Goal: Transaction & Acquisition: Book appointment/travel/reservation

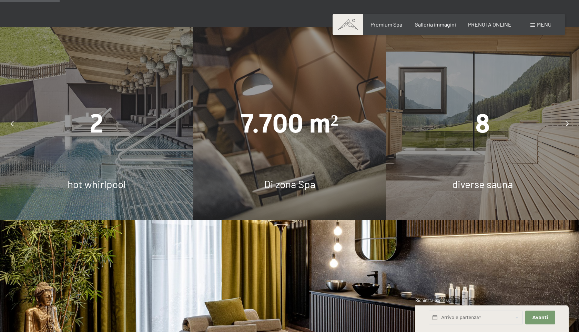
click at [566, 123] on icon at bounding box center [567, 124] width 3 height 6
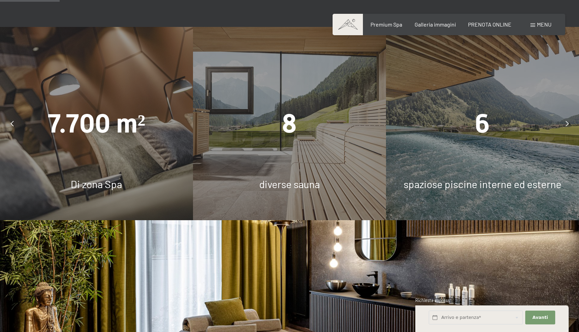
click at [566, 123] on icon at bounding box center [567, 124] width 3 height 6
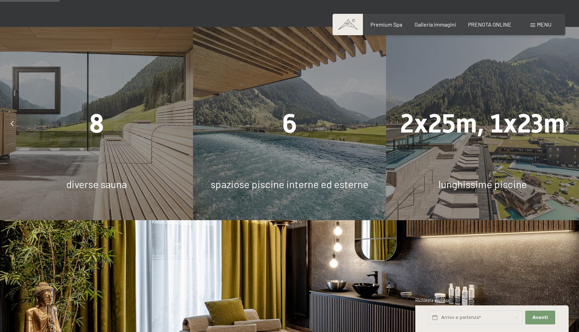
click at [566, 123] on icon at bounding box center [567, 124] width 3 height 6
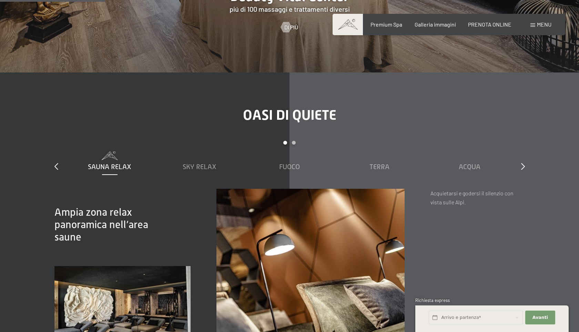
scroll to position [913, 0]
click at [206, 165] on span "Sky Relax" at bounding box center [200, 167] width 34 height 8
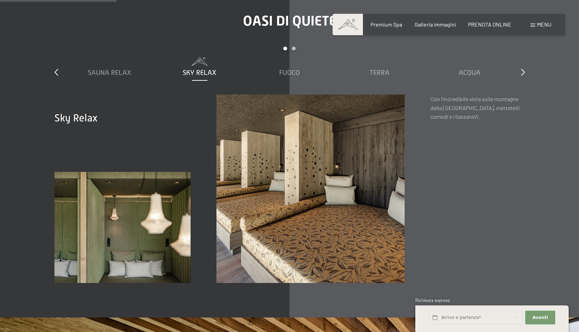
scroll to position [1015, 0]
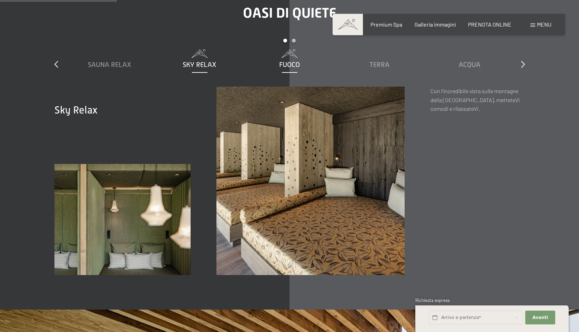
click at [284, 64] on span "Fuoco" at bounding box center [289, 65] width 21 height 8
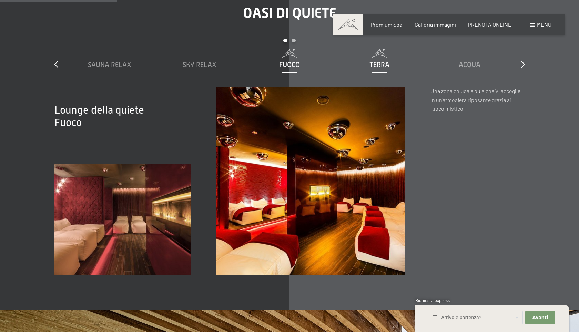
click at [375, 61] on span "Terra" at bounding box center [380, 65] width 20 height 8
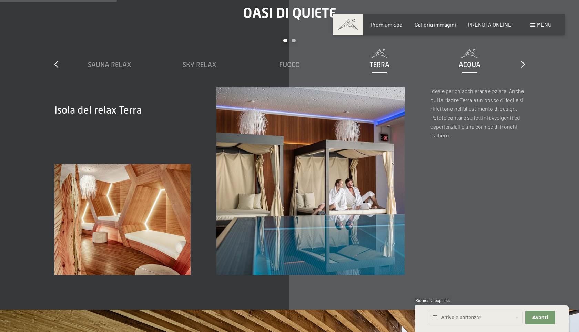
click at [471, 64] on span "Acqua" at bounding box center [470, 65] width 22 height 8
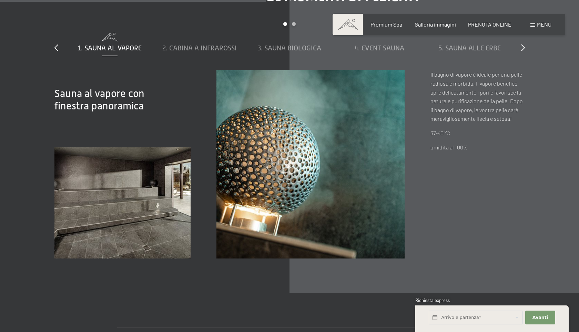
scroll to position [2315, 0]
click at [215, 45] on span "2. Cabina a infrarossi" at bounding box center [199, 47] width 74 height 8
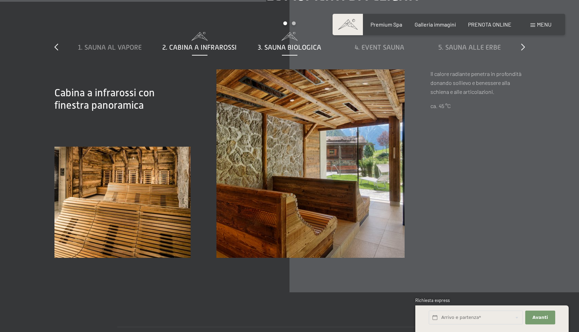
click at [274, 50] on span "3. Sauna biologica" at bounding box center [289, 47] width 63 height 8
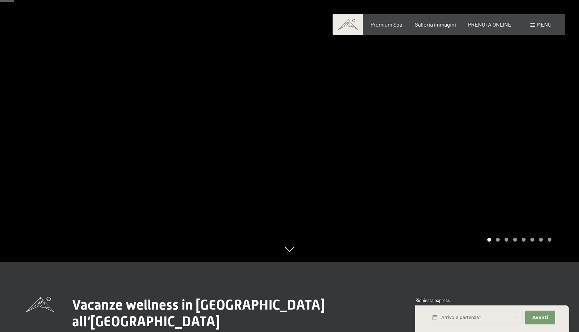
scroll to position [0, 0]
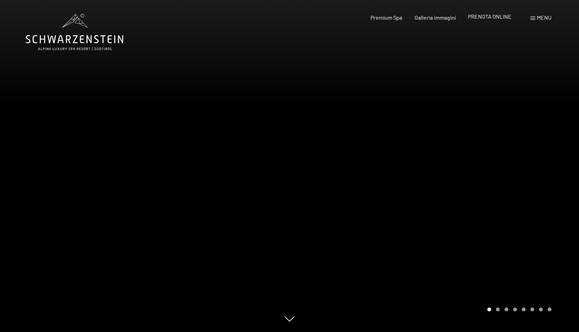
click at [492, 16] on span "PRENOTA ONLINE" at bounding box center [489, 16] width 43 height 7
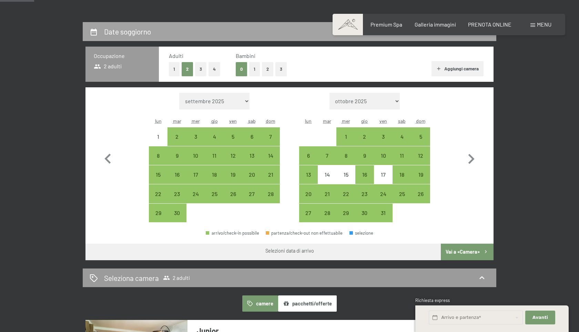
scroll to position [150, 0]
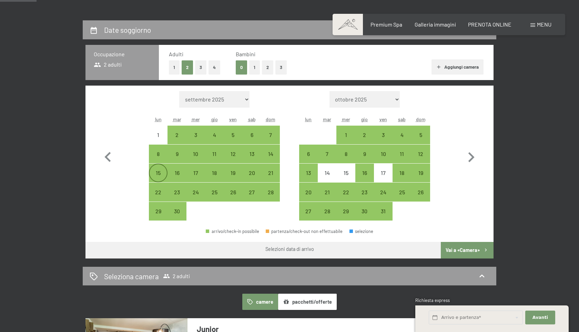
click at [154, 172] on div "15" at bounding box center [158, 178] width 17 height 17
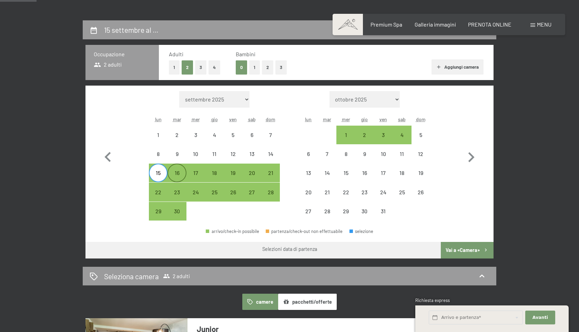
click at [173, 176] on div "16" at bounding box center [176, 178] width 17 height 17
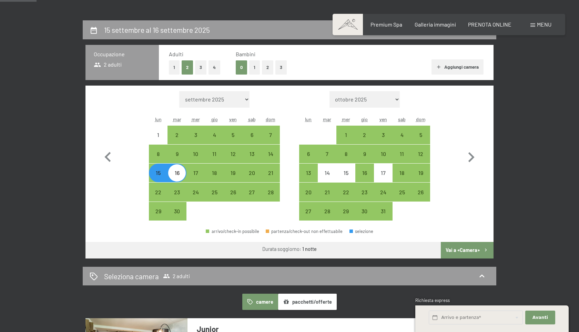
click at [460, 251] on button "Vai a «Camera»" at bounding box center [467, 250] width 53 height 17
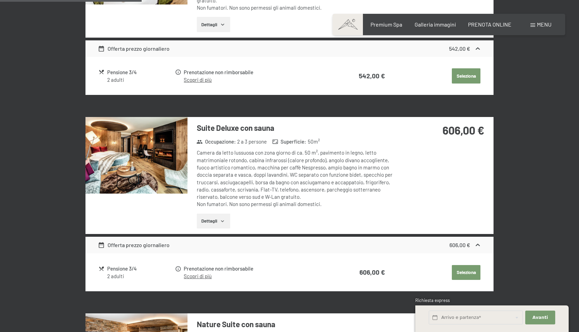
scroll to position [493, 0]
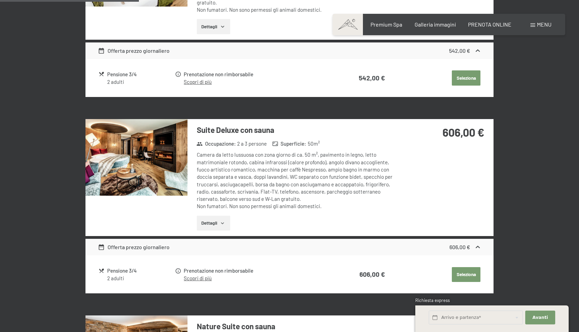
click at [120, 145] on img at bounding box center [136, 157] width 102 height 77
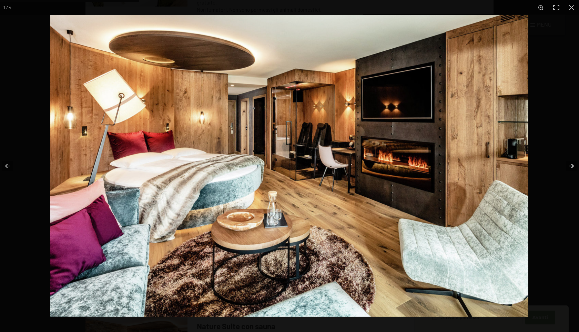
click at [573, 164] on button "button" at bounding box center [567, 166] width 24 height 34
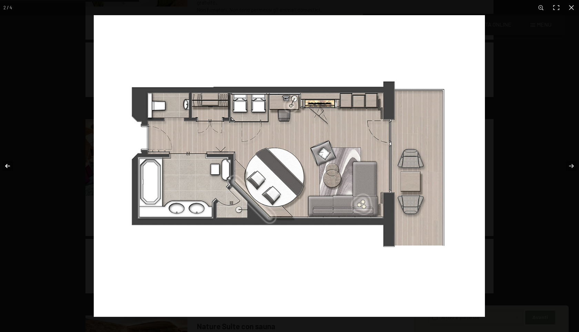
click at [7, 164] on button "button" at bounding box center [12, 166] width 24 height 34
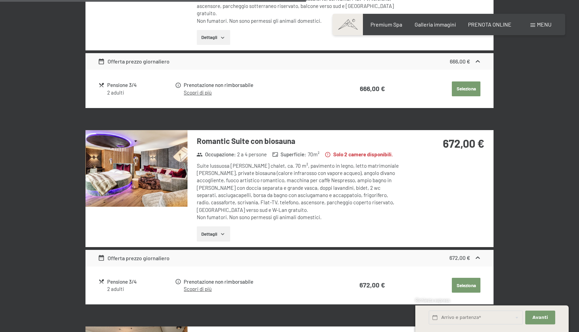
scroll to position [1086, 0]
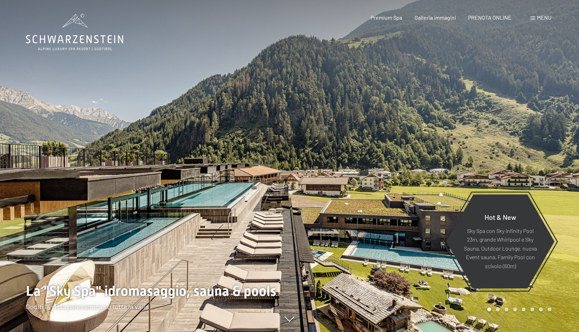
click at [536, 18] on div "Menu" at bounding box center [540, 18] width 21 height 8
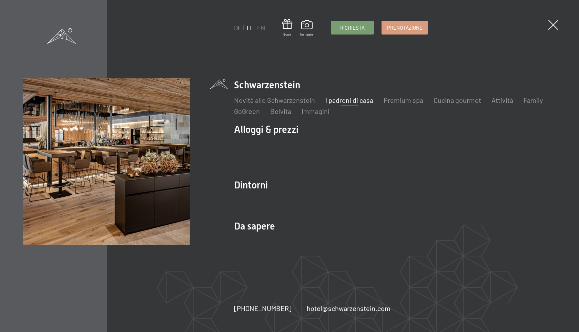
click at [348, 103] on link "I padroni di casa" at bounding box center [349, 100] width 48 height 8
click at [344, 98] on link "I padroni di casa" at bounding box center [349, 100] width 48 height 8
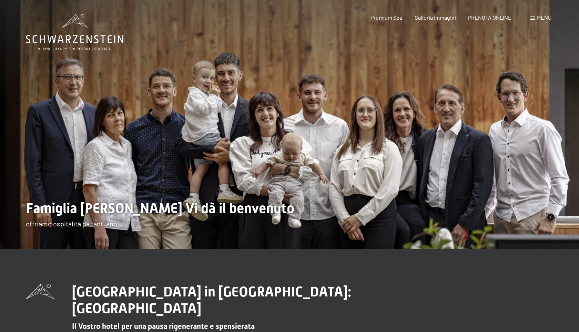
click at [540, 17] on span "Menu" at bounding box center [544, 17] width 14 height 7
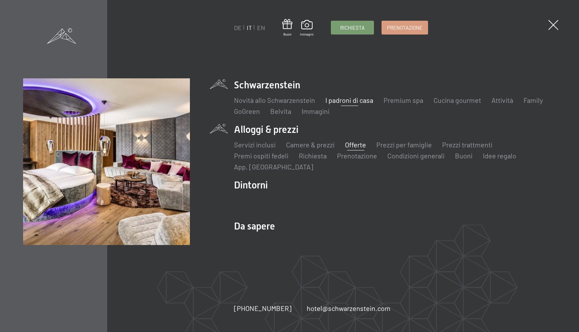
click at [345, 145] on link "Offerte" at bounding box center [355, 144] width 21 height 8
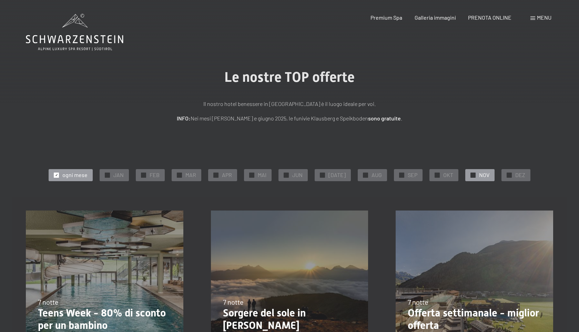
click at [475, 175] on div "✓ NOV" at bounding box center [479, 175] width 29 height 12
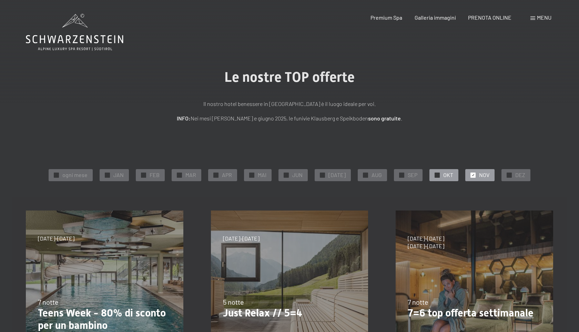
click at [447, 177] on span "OKT" at bounding box center [448, 175] width 10 height 8
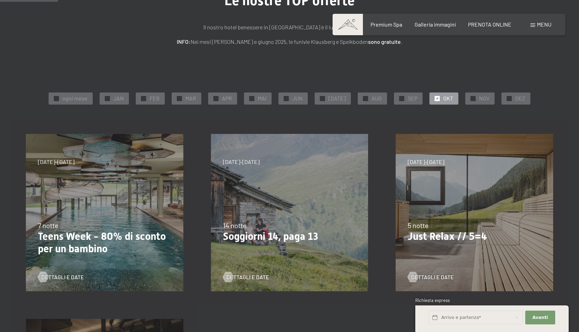
scroll to position [74, 0]
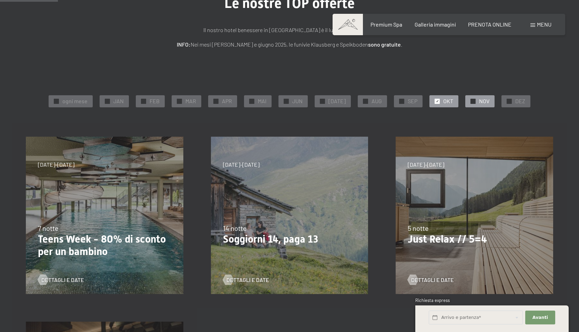
click at [472, 101] on span "✓" at bounding box center [473, 101] width 3 height 5
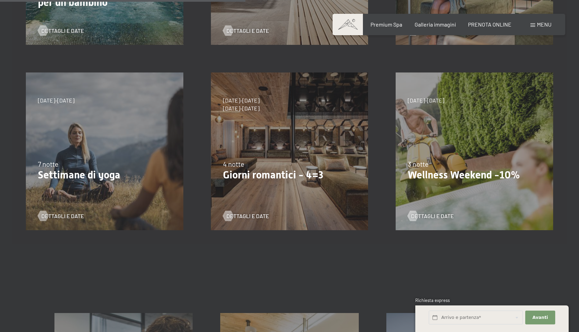
scroll to position [321, 0]
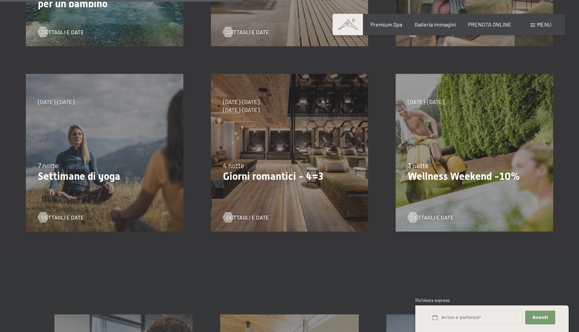
click at [436, 131] on div "13/11/2025-1/12/2025 11/12/2025-22/12/2025 15/1/2026-26/1/2026 12/3/2026-23/3/2…" at bounding box center [474, 152] width 185 height 185
click at [440, 216] on span "Dettagli e Date" at bounding box center [439, 217] width 43 height 8
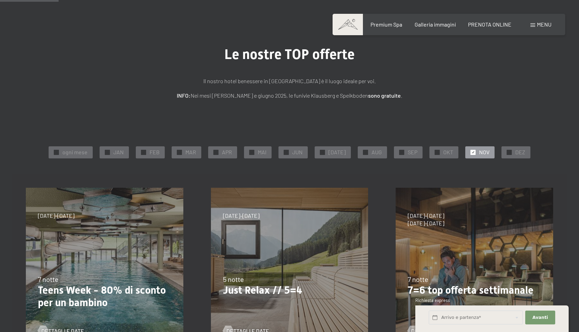
scroll to position [0, 0]
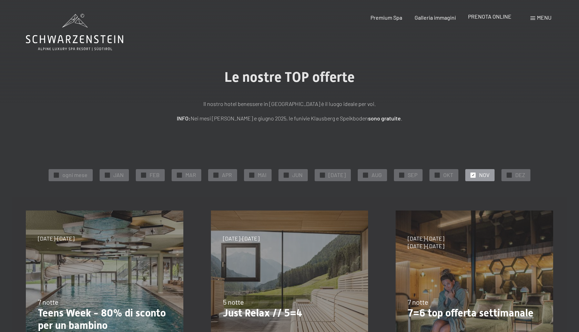
click at [487, 17] on span "PRENOTA ONLINE" at bounding box center [489, 16] width 43 height 7
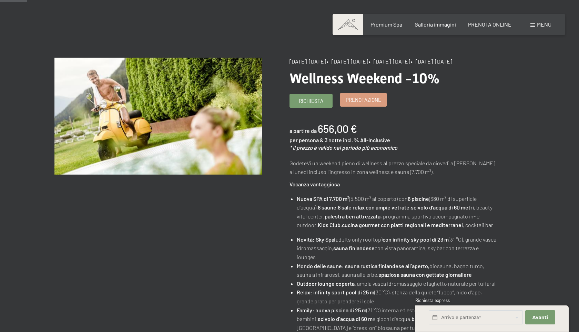
scroll to position [37, 0]
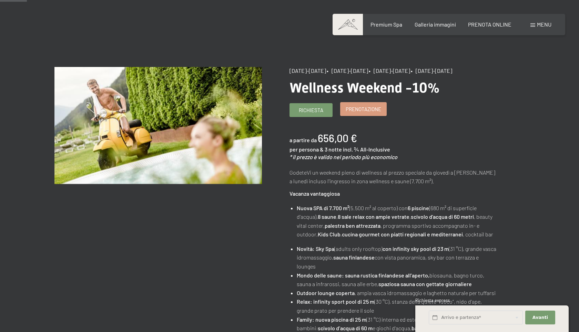
click at [366, 113] on span "Prenotazione" at bounding box center [364, 108] width 36 height 7
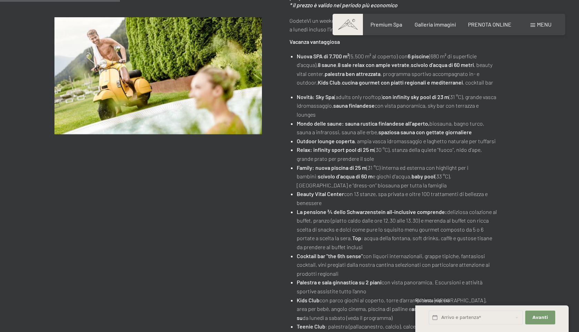
scroll to position [0, 0]
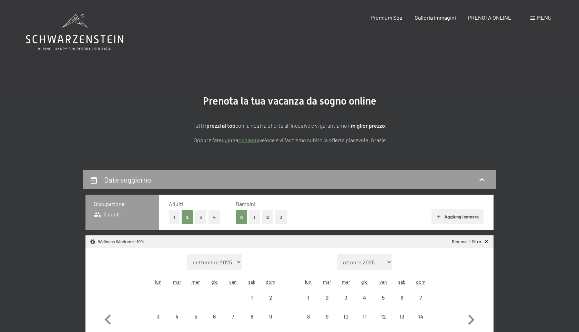
select select "[DATE]"
select select "2025-12-01"
select select "[DATE]"
select select "2025-12-01"
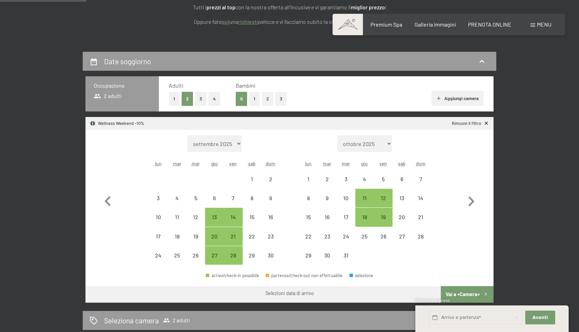
scroll to position [125, 0]
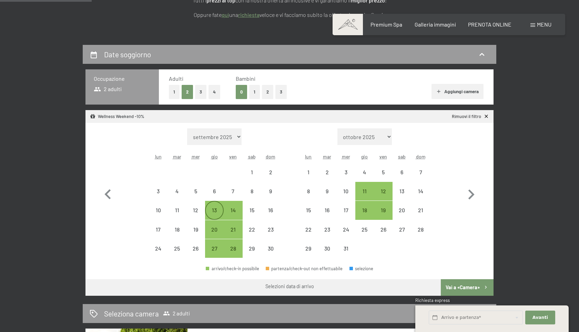
click at [211, 207] on div "13" at bounding box center [214, 215] width 17 height 17
select select "[DATE]"
select select "2025-12-01"
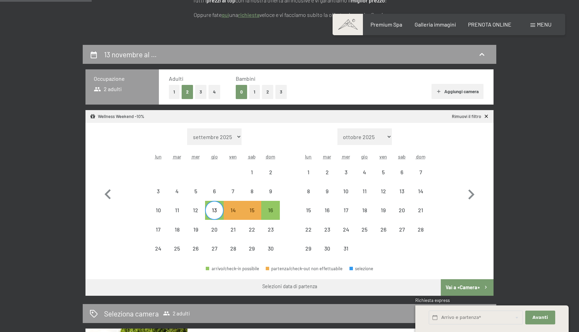
click at [213, 210] on div "13" at bounding box center [214, 215] width 17 height 17
select select "[DATE]"
select select "2025-12-01"
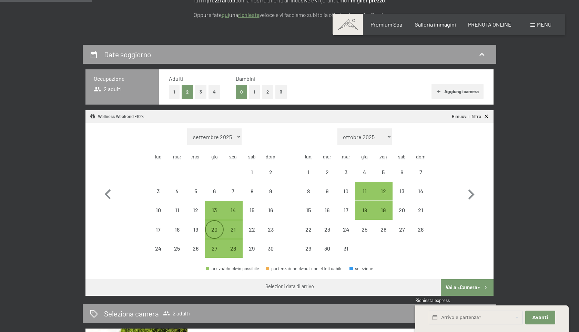
click at [213, 231] on div "20" at bounding box center [214, 234] width 17 height 17
select select "[DATE]"
select select "2025-12-01"
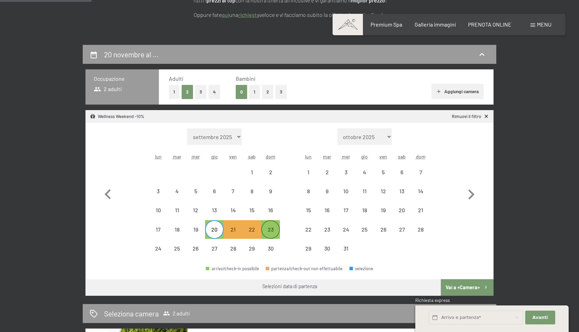
click at [273, 231] on div "23" at bounding box center [270, 234] width 17 height 17
select select "2025-11-01"
select select "2025-12-01"
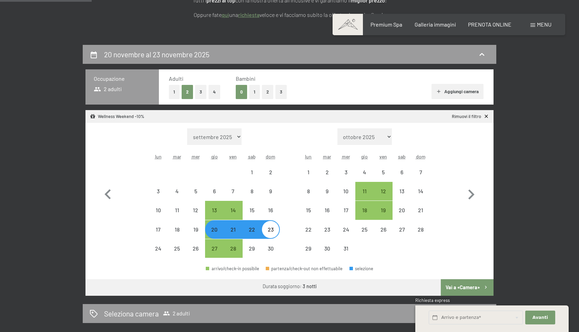
select select "2025-11-01"
select select "2025-12-01"
click at [476, 290] on button "Vai a «Camera»" at bounding box center [467, 287] width 53 height 17
select select "2025-11-01"
select select "2025-12-01"
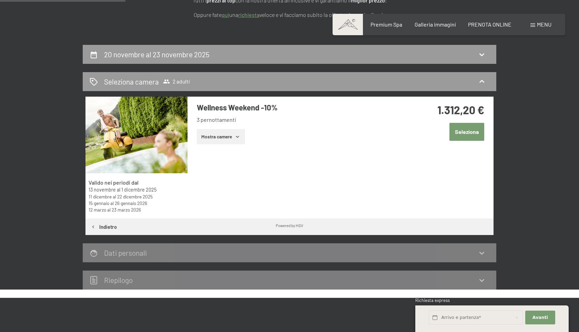
scroll to position [170, 0]
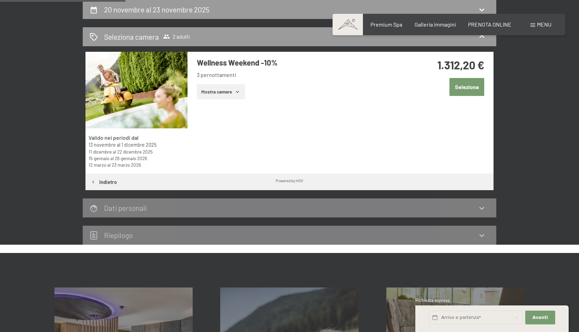
click at [236, 90] on icon "button" at bounding box center [238, 92] width 6 height 6
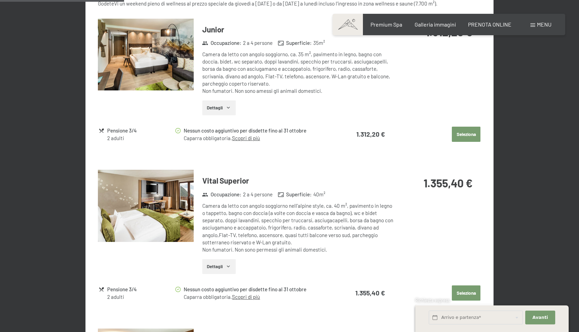
scroll to position [351, 0]
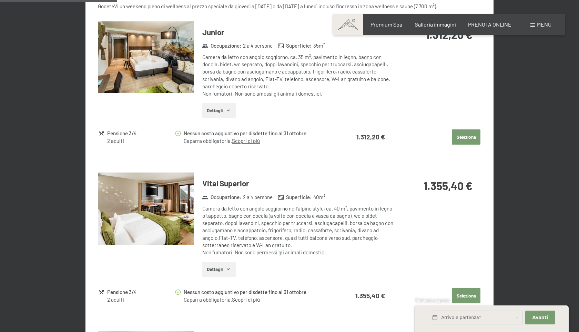
click at [229, 271] on button "Dettagli" at bounding box center [218, 269] width 33 height 15
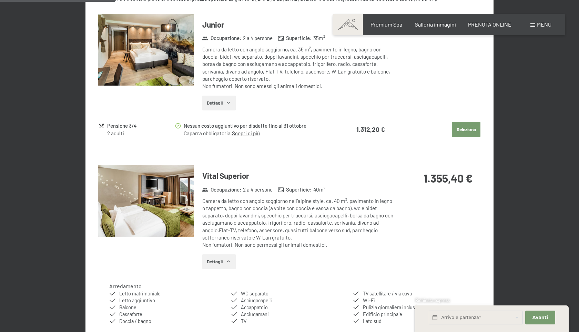
scroll to position [358, 0]
click at [230, 101] on icon "button" at bounding box center [229, 103] width 6 height 6
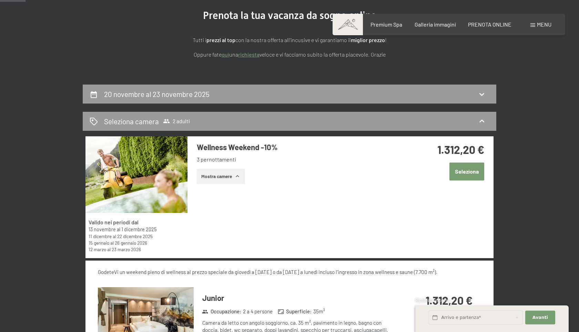
scroll to position [87, 0]
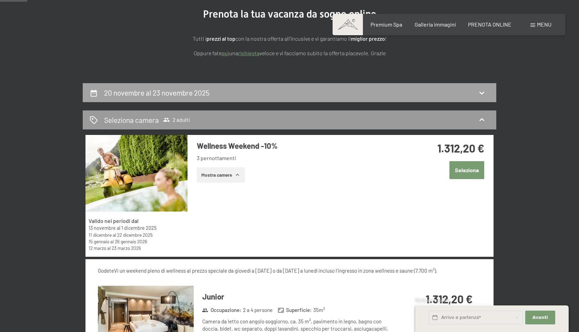
click at [485, 92] on icon at bounding box center [482, 93] width 8 height 8
select select "2025-11-01"
select select "2025-12-01"
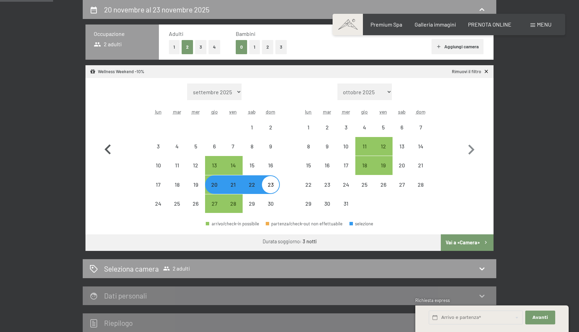
click at [109, 149] on icon "button" at bounding box center [108, 150] width 20 height 20
select select "2025-10-01"
select select "2025-11-01"
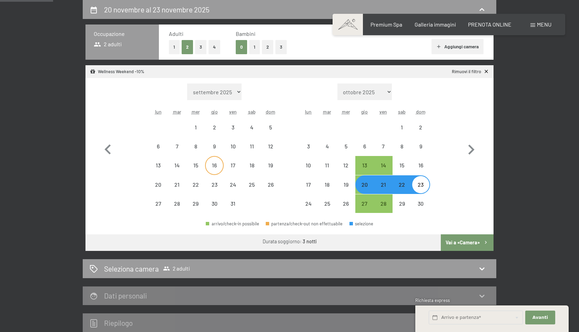
click at [219, 165] on div "16" at bounding box center [214, 170] width 17 height 17
select select "2025-10-01"
select select "2025-11-01"
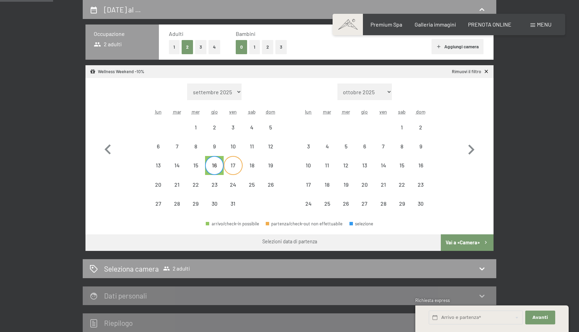
click at [235, 167] on div "17" at bounding box center [232, 170] width 17 height 17
select select "2025-10-01"
select select "2025-11-01"
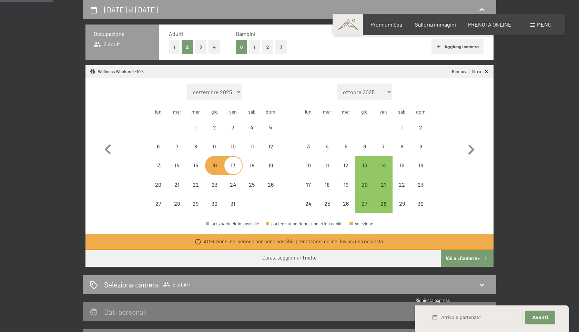
select select "2025-11-01"
select select "2025-12-01"
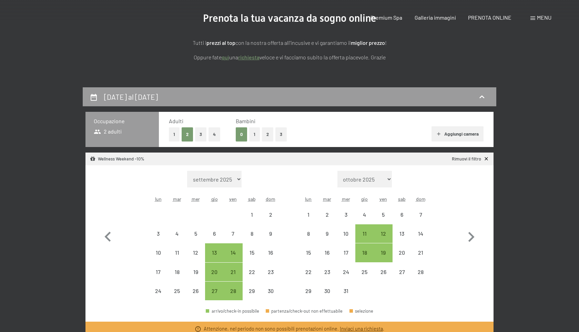
scroll to position [0, 0]
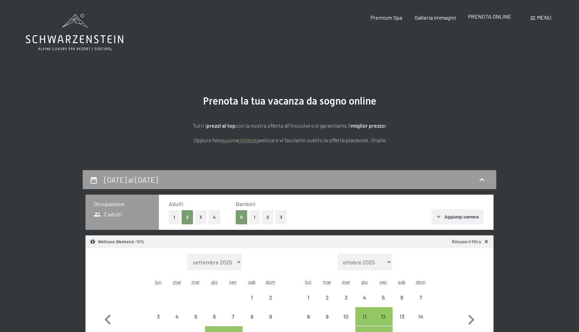
click at [496, 18] on span "PRENOTA ONLINE" at bounding box center [489, 16] width 43 height 7
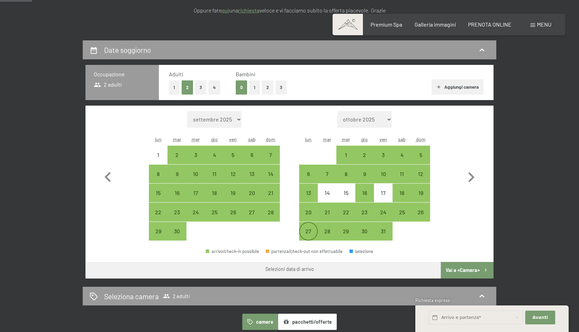
click at [307, 232] on div "27" at bounding box center [308, 236] width 17 height 17
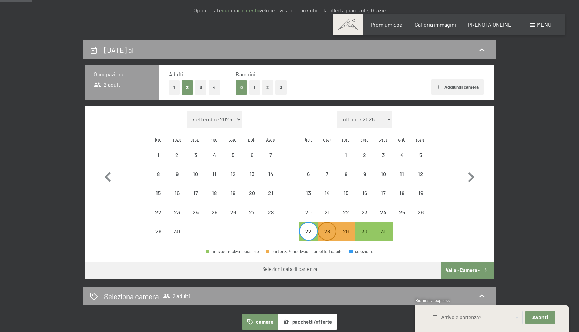
click at [323, 231] on div "28" at bounding box center [327, 236] width 17 height 17
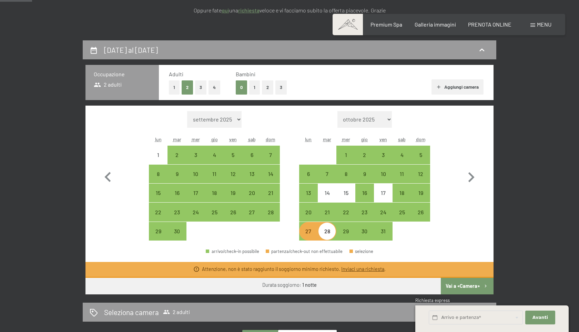
click at [308, 229] on div "27" at bounding box center [308, 236] width 17 height 17
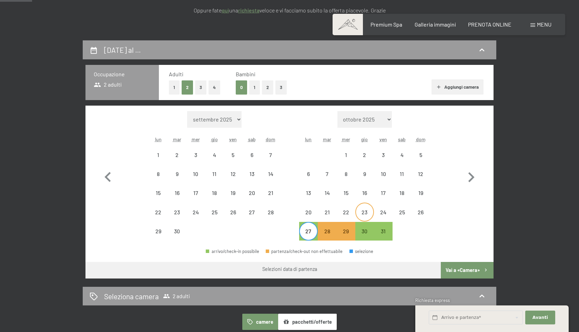
click at [364, 218] on div "23" at bounding box center [364, 217] width 17 height 17
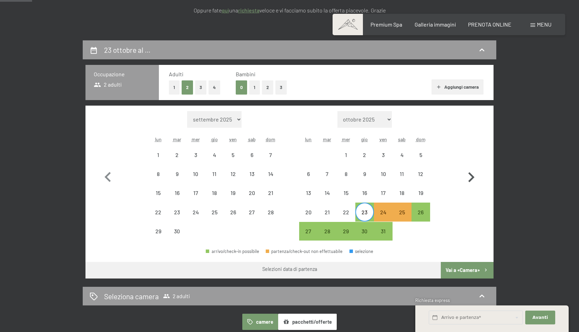
click at [467, 178] on icon "button" at bounding box center [471, 177] width 20 height 20
select select "2025-10-01"
select select "2025-11-01"
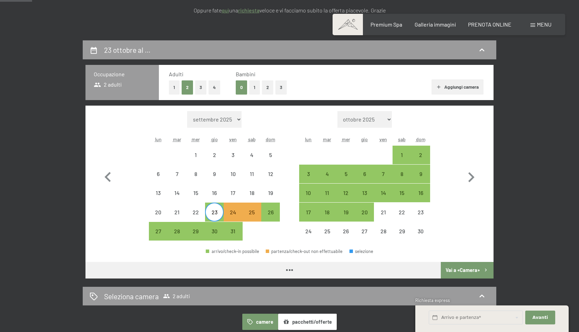
select select "2025-10-01"
select select "2025-11-01"
click at [306, 175] on div "3" at bounding box center [308, 179] width 17 height 17
select select "2025-10-01"
select select "2025-11-01"
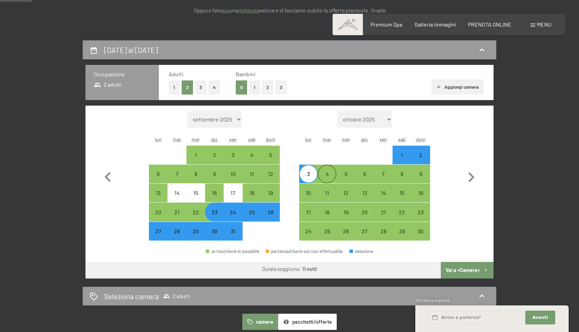
click at [323, 174] on div "4" at bounding box center [327, 179] width 17 height 17
select select "2025-10-01"
select select "2025-11-01"
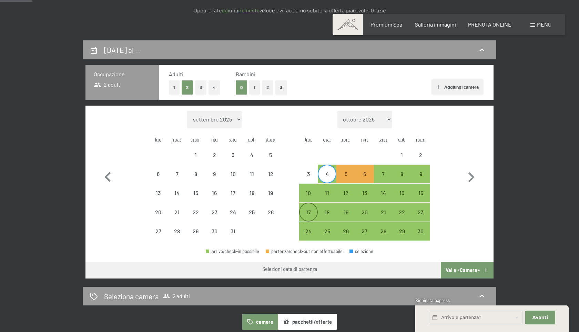
click at [305, 215] on div "17" at bounding box center [308, 217] width 17 height 17
select select "2025-10-01"
select select "2025-11-01"
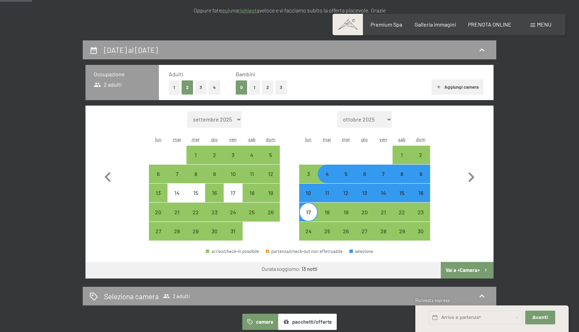
click at [306, 214] on div "17" at bounding box center [308, 217] width 17 height 17
select select "2025-10-01"
select select "2025-11-01"
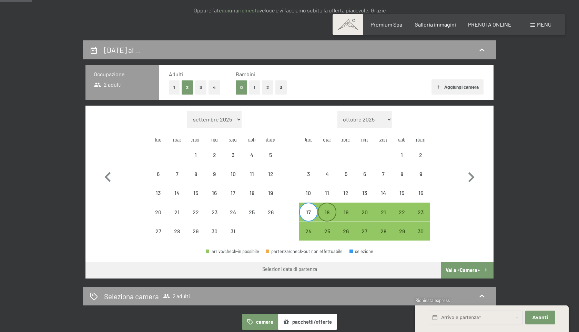
click at [326, 214] on div "18" at bounding box center [327, 217] width 17 height 17
select select "2025-10-01"
select select "2025-11-01"
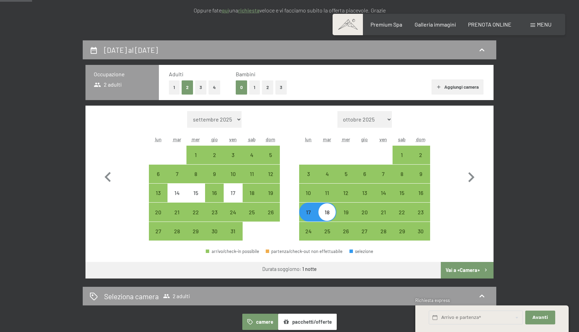
click at [463, 269] on button "Vai a «Camera»" at bounding box center [467, 270] width 53 height 17
select select "2025-10-01"
select select "2025-11-01"
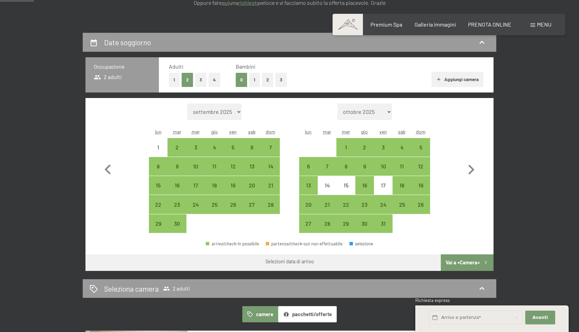
scroll to position [137, 0]
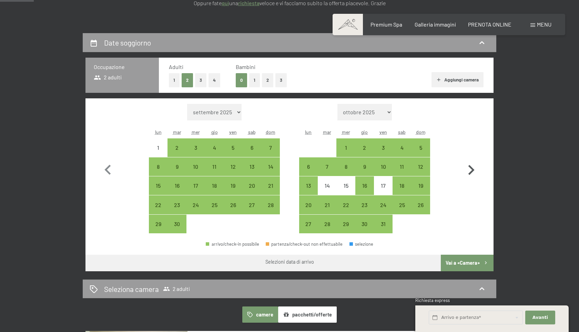
click at [472, 170] on icon "button" at bounding box center [471, 170] width 6 height 10
select select "2025-10-01"
select select "2025-11-01"
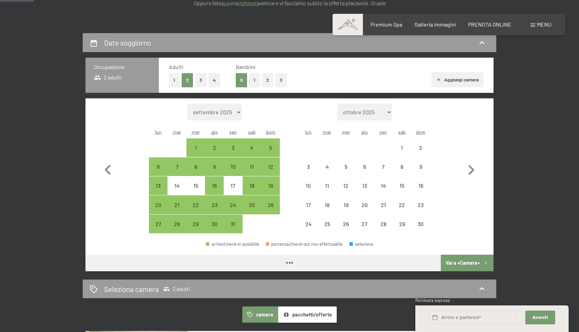
select select "2025-10-01"
select select "2025-11-01"
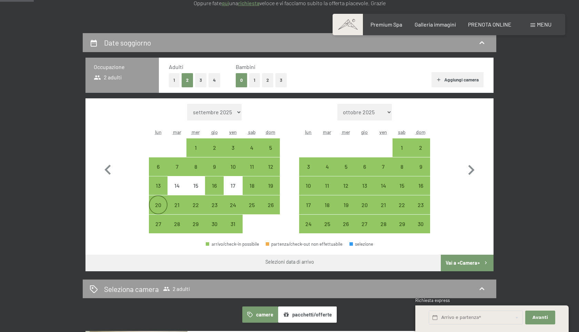
click at [154, 205] on div "20" at bounding box center [158, 210] width 17 height 17
select select "2025-10-01"
select select "2025-11-01"
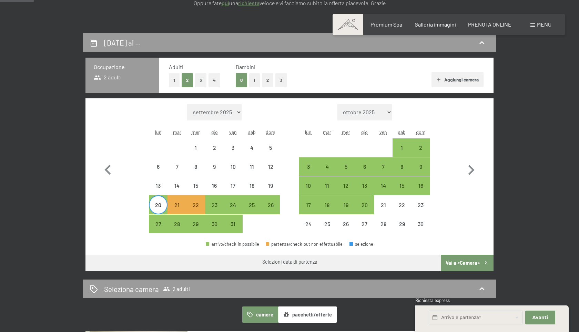
click at [159, 206] on div "20" at bounding box center [158, 210] width 17 height 17
select select "2025-10-01"
select select "2025-11-01"
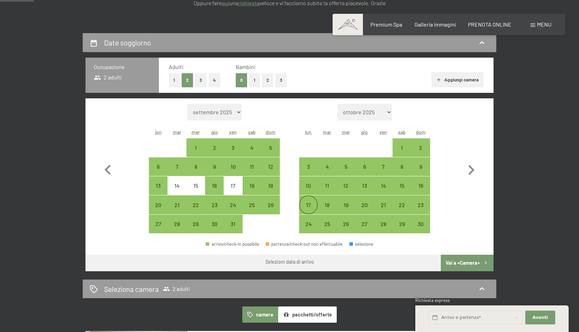
click at [308, 203] on div "17" at bounding box center [308, 210] width 17 height 17
select select "2025-10-01"
select select "2025-11-01"
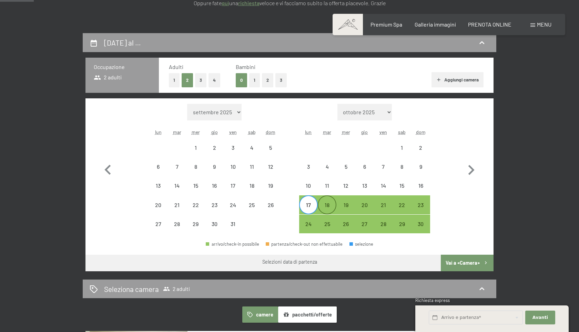
click at [328, 207] on div "18" at bounding box center [327, 210] width 17 height 17
select select "2025-10-01"
select select "2025-11-01"
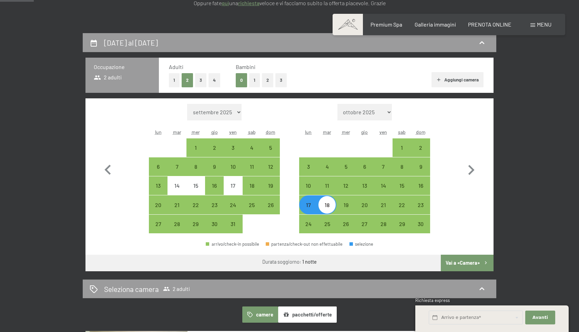
click at [465, 264] on button "Vai a «Camera»" at bounding box center [467, 262] width 53 height 17
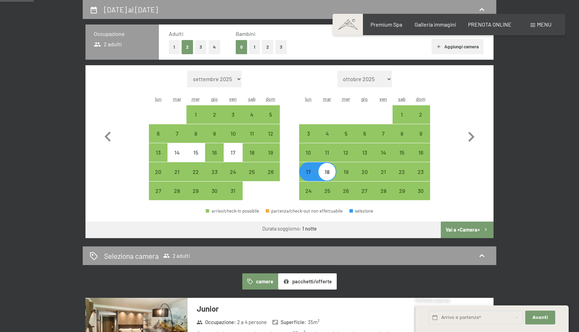
select select "2025-10-01"
select select "2025-11-01"
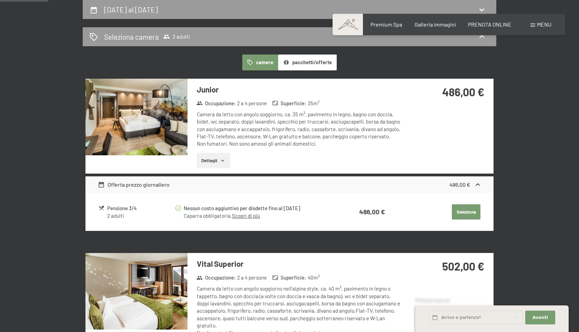
click at [222, 163] on button "Dettagli" at bounding box center [213, 160] width 33 height 15
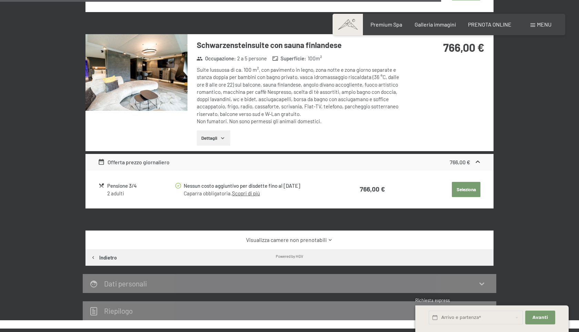
scroll to position [1437, 0]
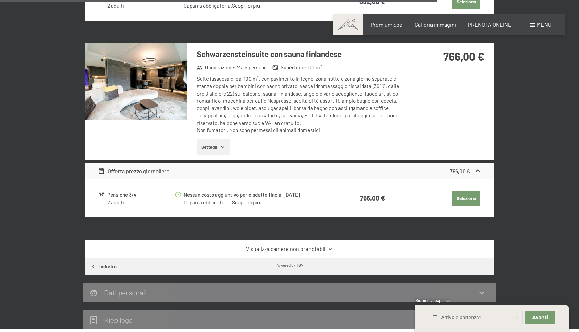
click at [222, 144] on icon "button" at bounding box center [223, 147] width 6 height 6
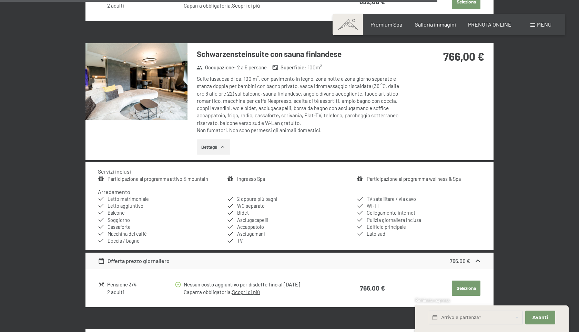
click at [145, 69] on img at bounding box center [136, 81] width 102 height 77
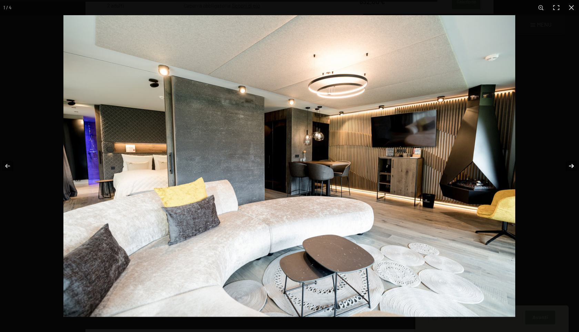
click at [574, 165] on button "button" at bounding box center [567, 166] width 24 height 34
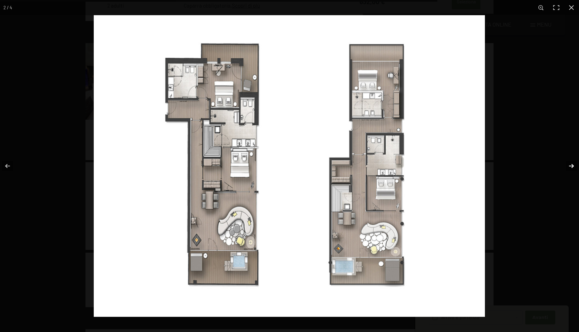
click at [572, 164] on button "button" at bounding box center [567, 166] width 24 height 34
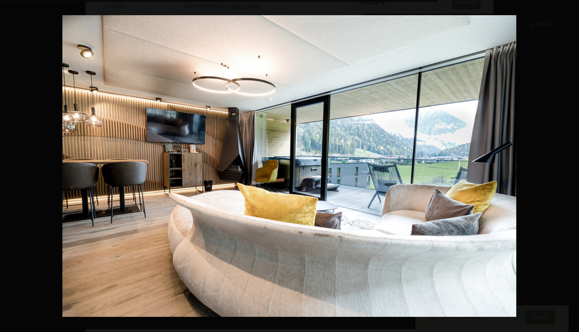
click at [572, 164] on button "button" at bounding box center [567, 166] width 24 height 34
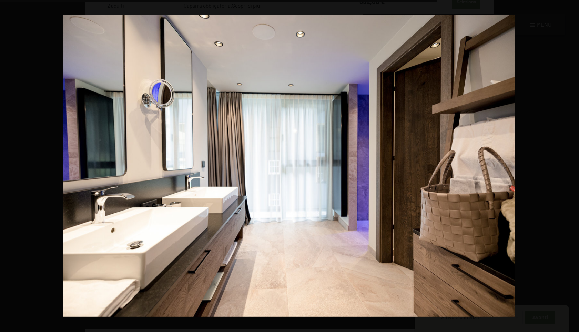
click at [572, 164] on button "button" at bounding box center [567, 166] width 24 height 34
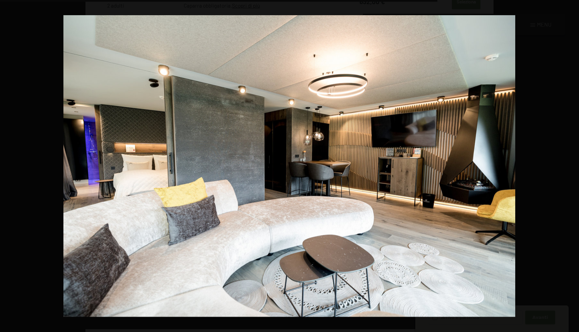
click at [572, 164] on button "button" at bounding box center [567, 166] width 24 height 34
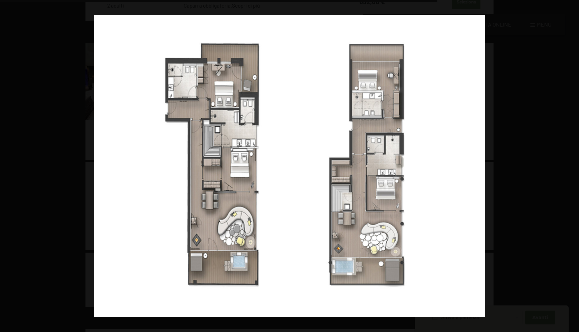
click at [572, 164] on button "button" at bounding box center [567, 166] width 24 height 34
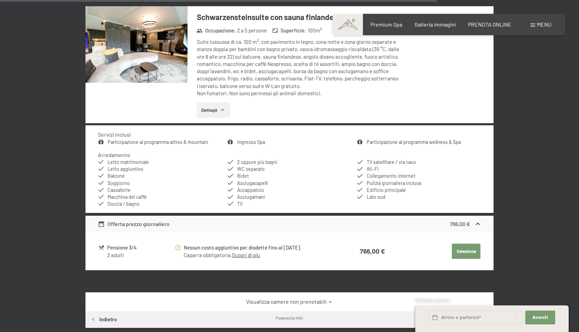
scroll to position [1506, 0]
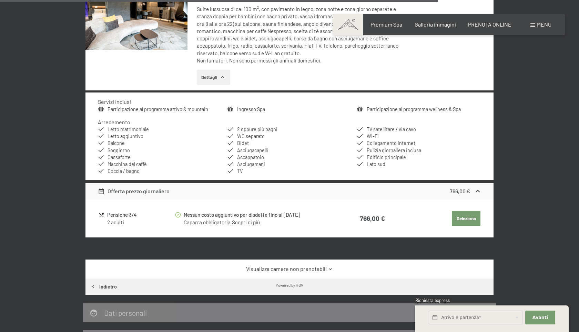
click at [537, 26] on span "Menu" at bounding box center [544, 24] width 14 height 7
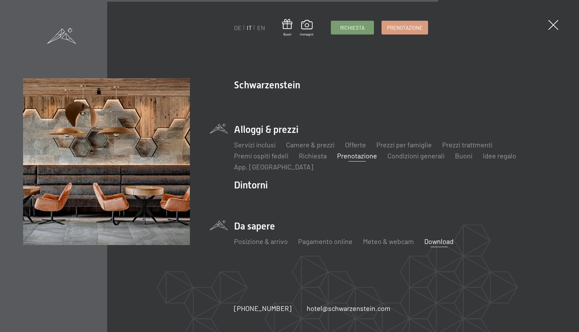
click at [435, 241] on link "Download" at bounding box center [438, 241] width 29 height 8
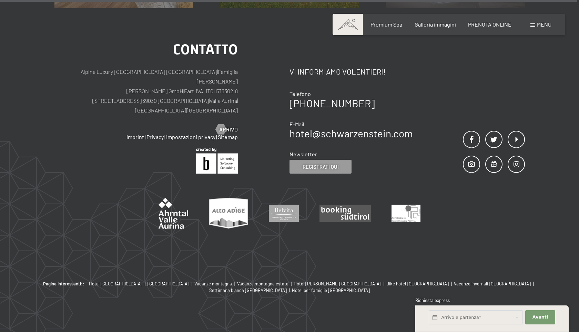
scroll to position [657, 0]
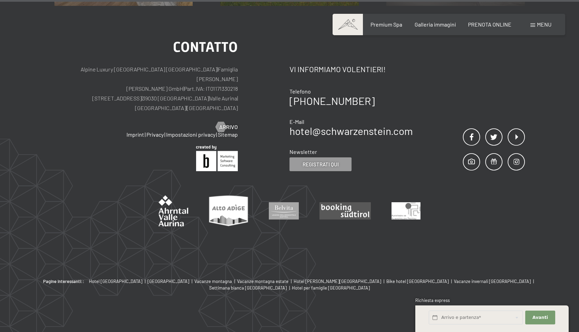
click at [170, 201] on img at bounding box center [174, 210] width 30 height 31
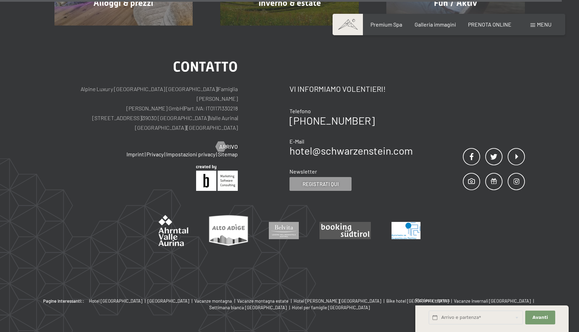
click at [405, 222] on img at bounding box center [406, 230] width 29 height 17
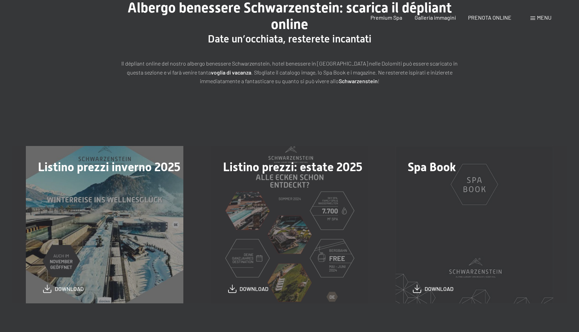
scroll to position [0, 0]
